Goal: Navigation & Orientation: Find specific page/section

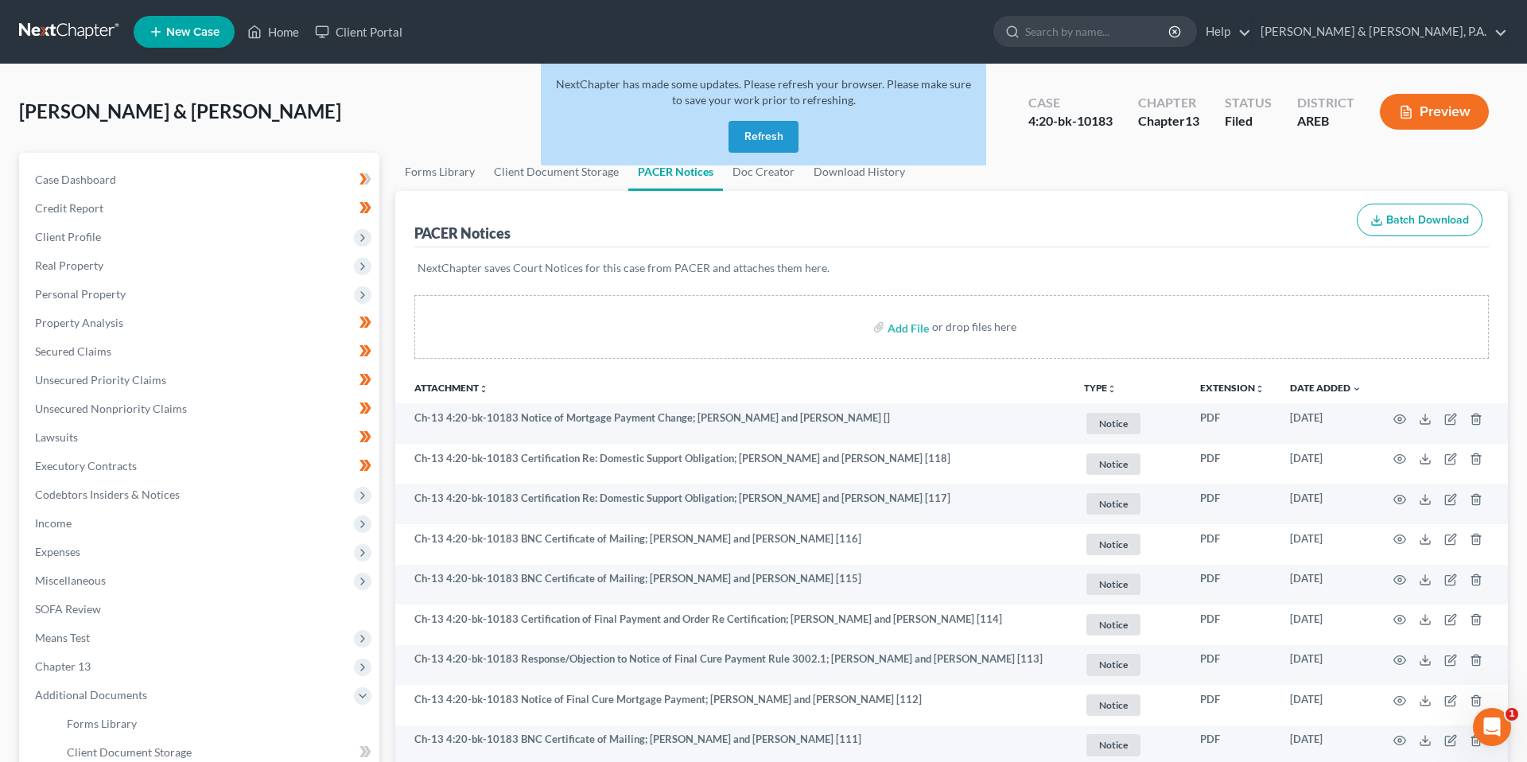
click at [773, 135] on button "Refresh" at bounding box center [764, 137] width 70 height 32
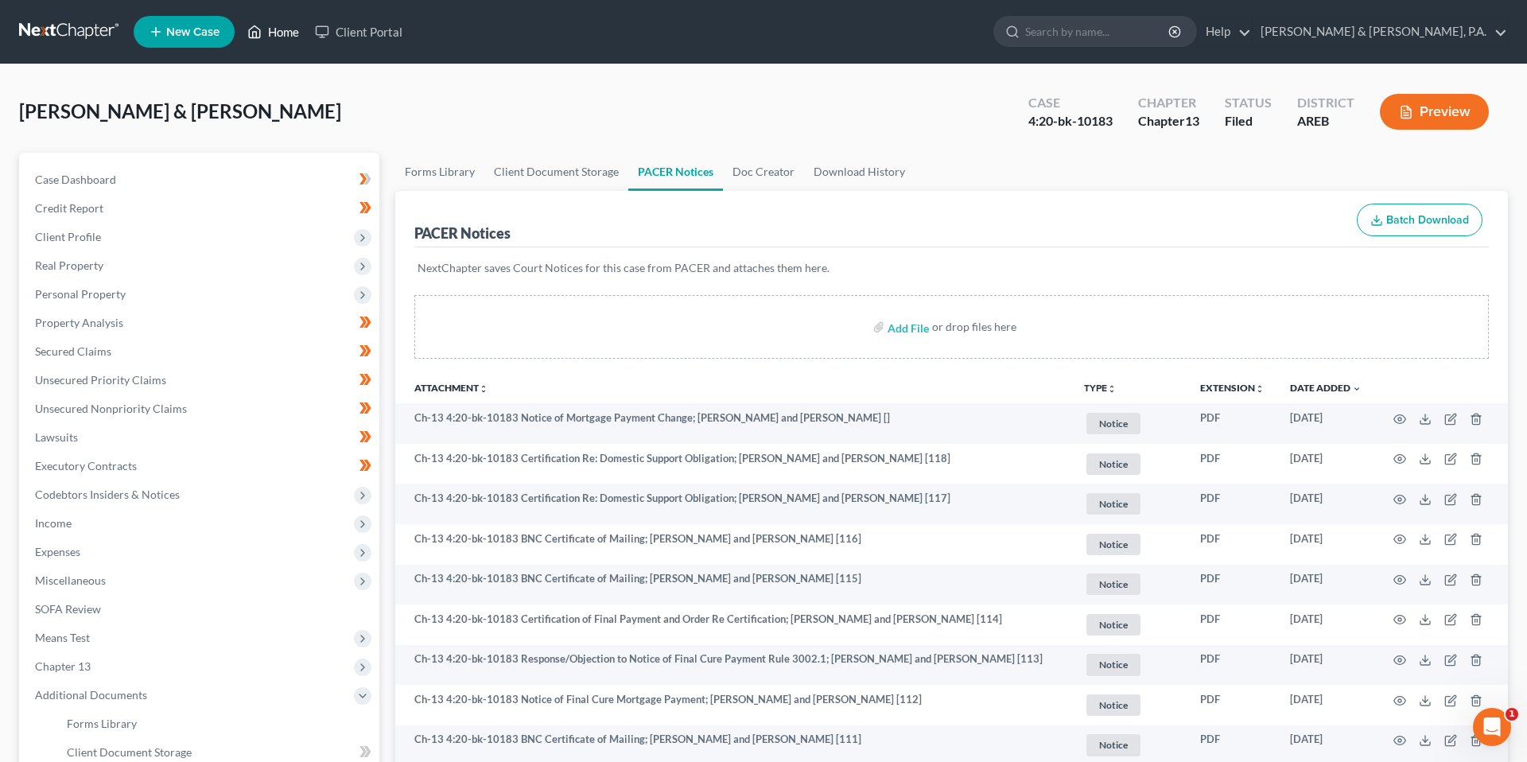
click at [260, 28] on icon at bounding box center [254, 31] width 14 height 19
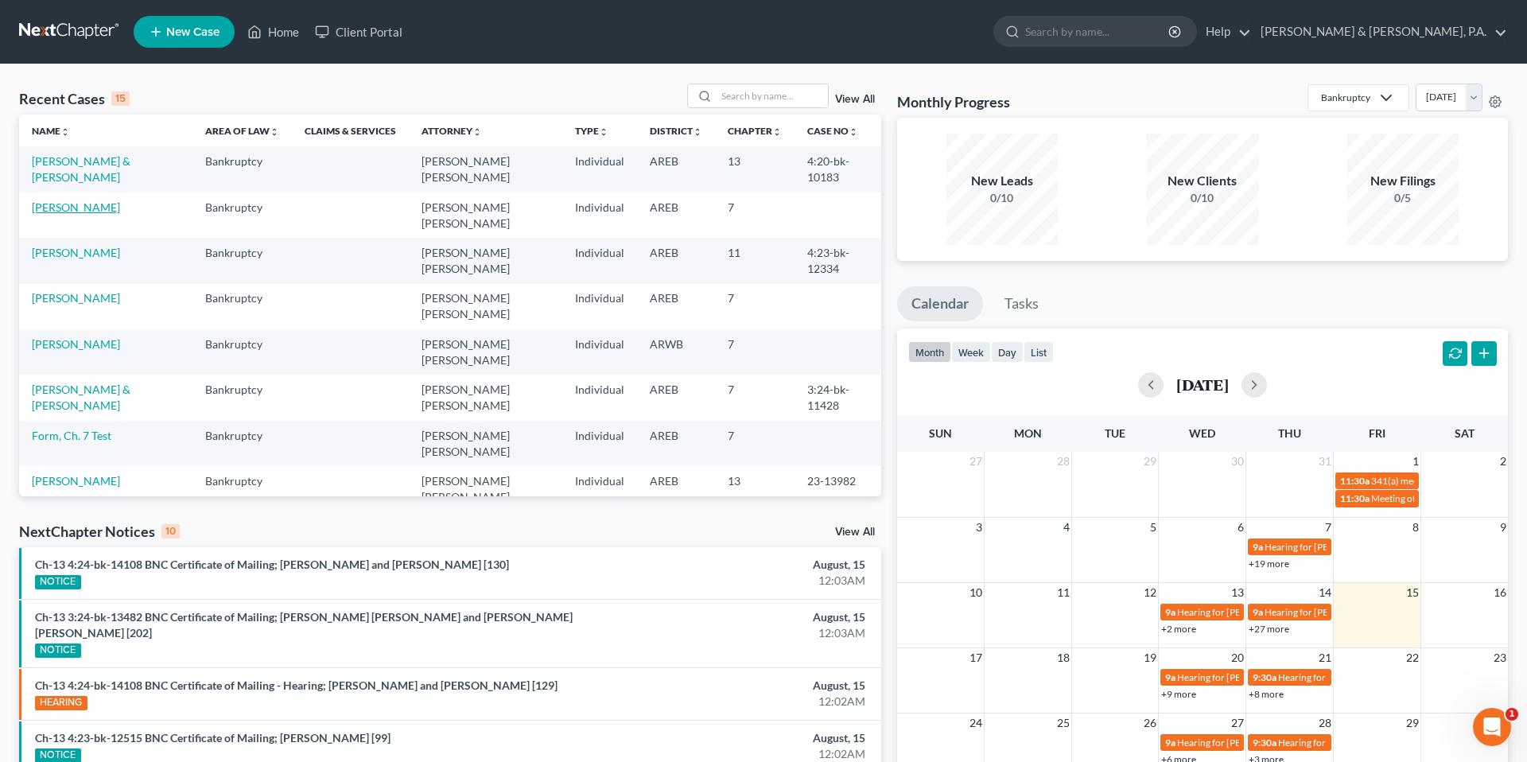
click at [64, 200] on link "McKee, Susan" at bounding box center [76, 207] width 88 height 14
